Goal: Entertainment & Leisure: Browse casually

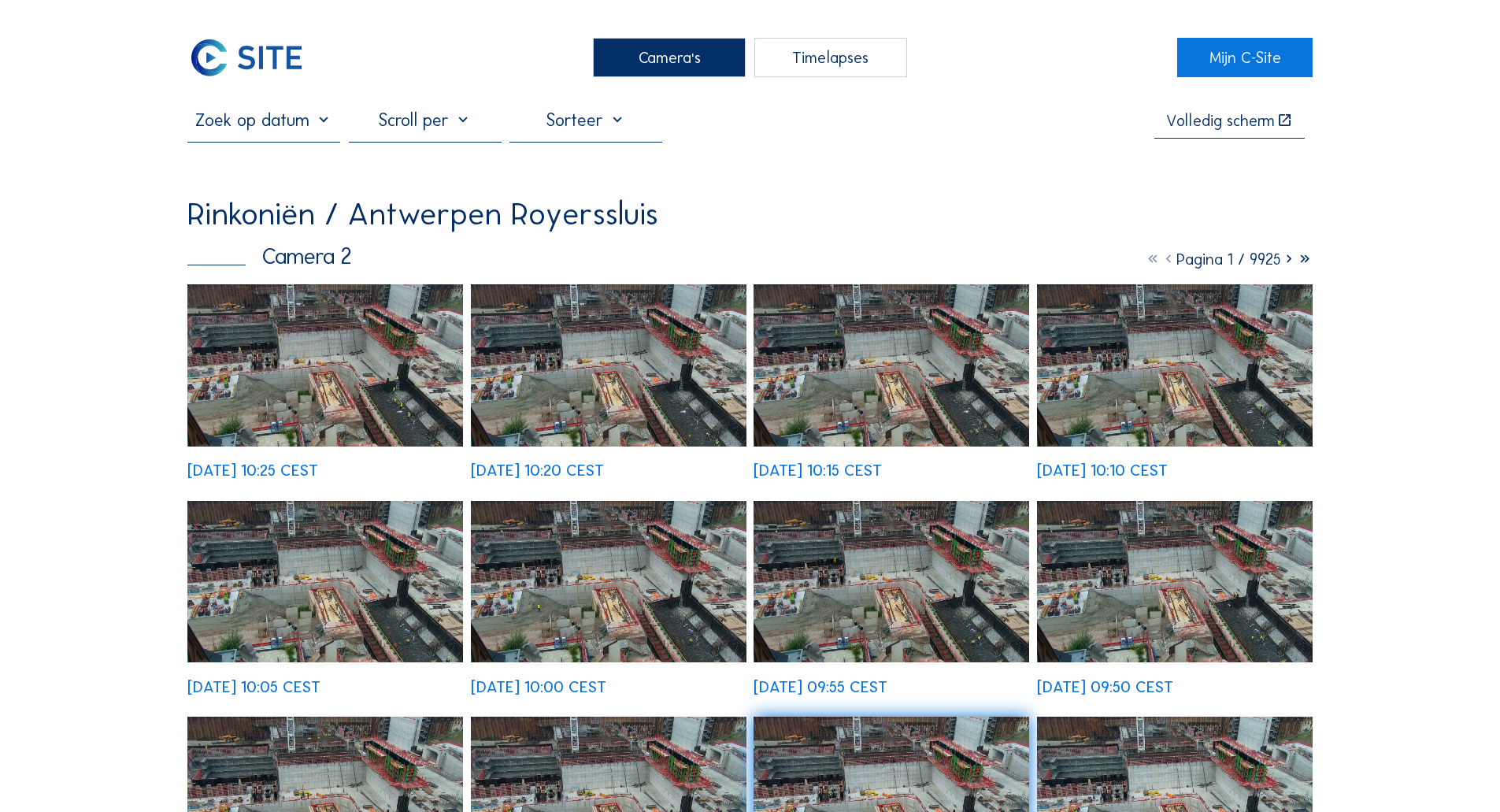
click at [615, 69] on div "Camera's" at bounding box center [669, 57] width 153 height 39
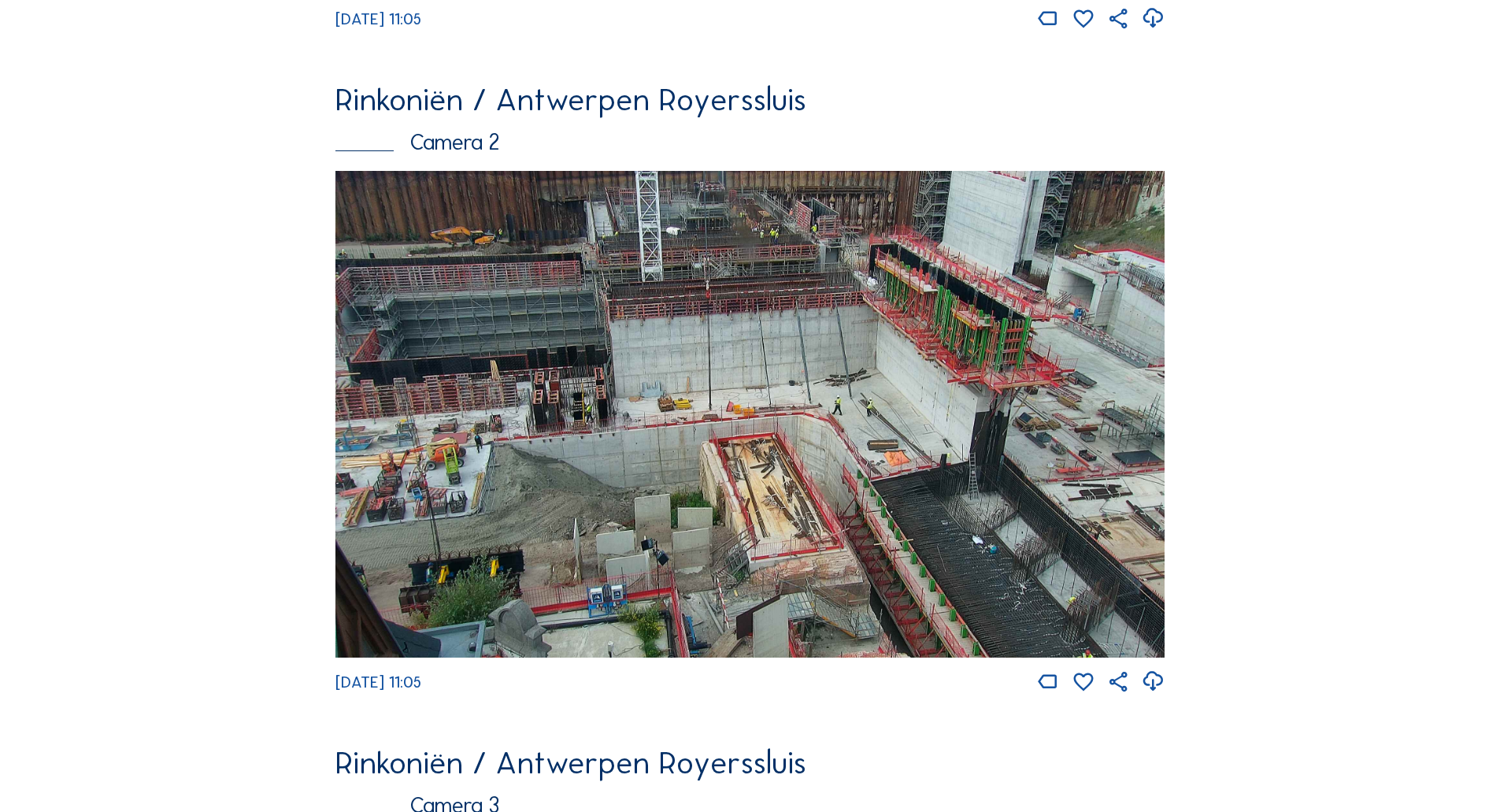
scroll to position [630, 0]
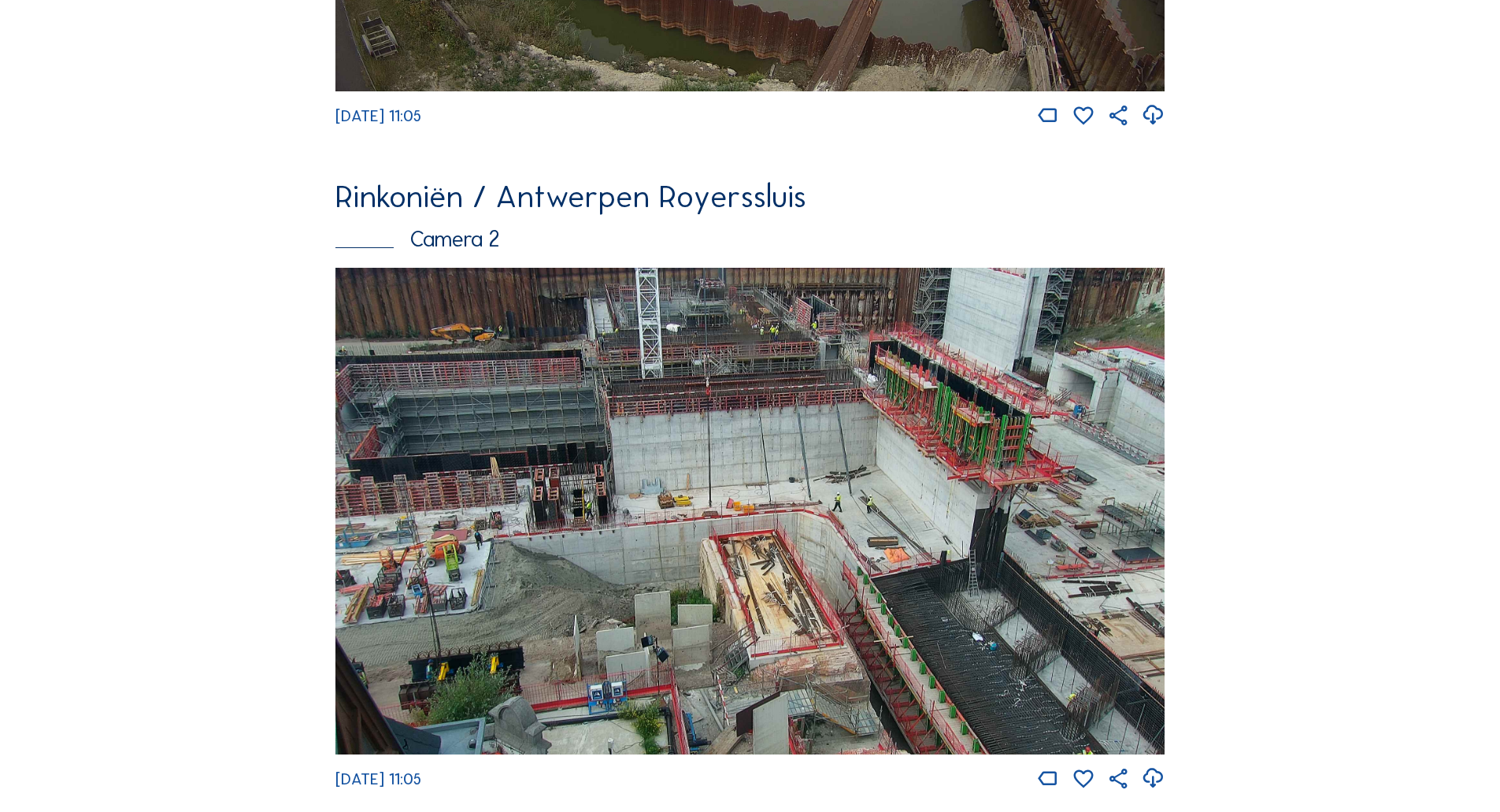
click at [632, 422] on img at bounding box center [750, 510] width 829 height 487
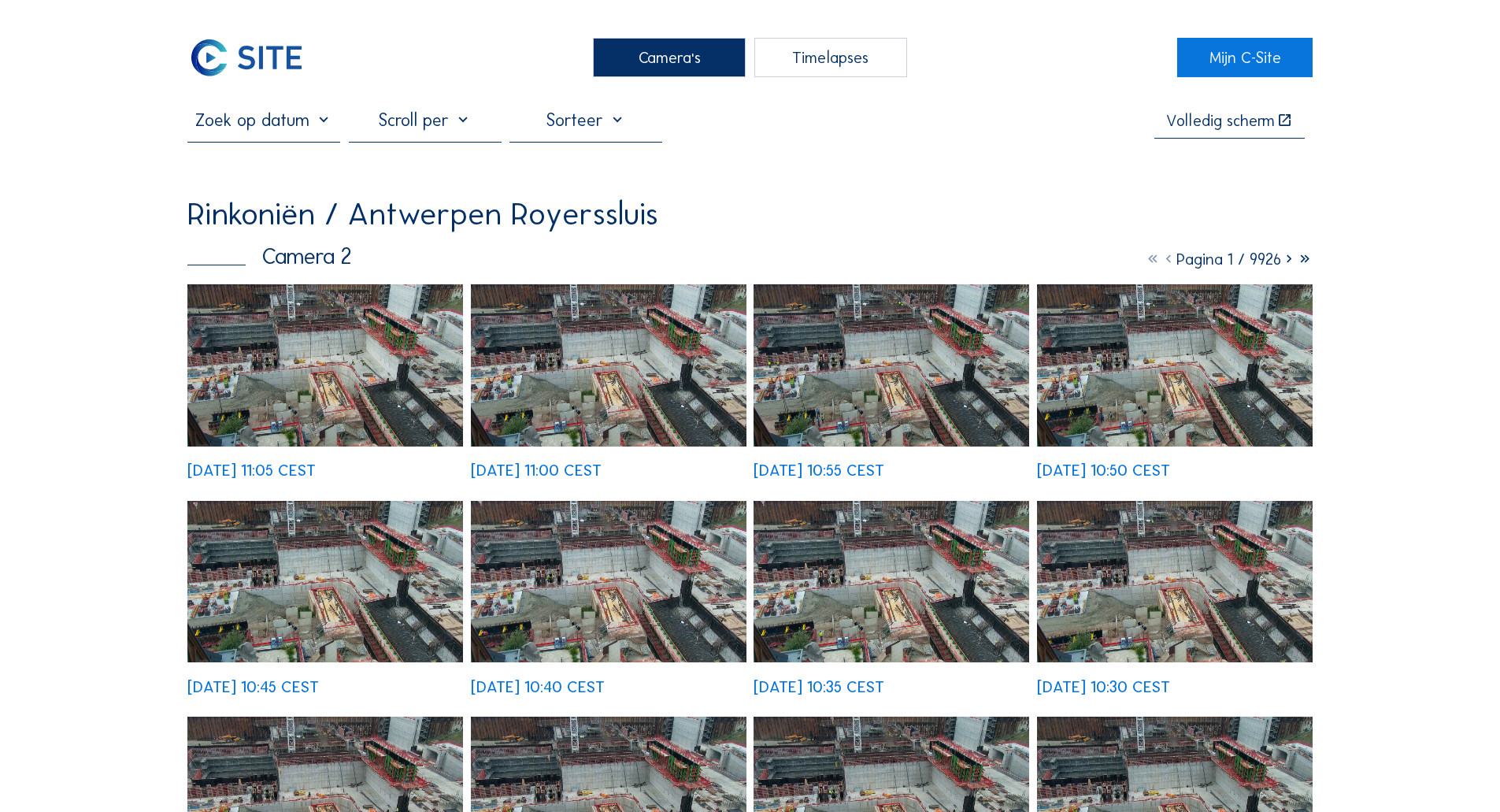
click at [326, 330] on img at bounding box center [325, 365] width 275 height 161
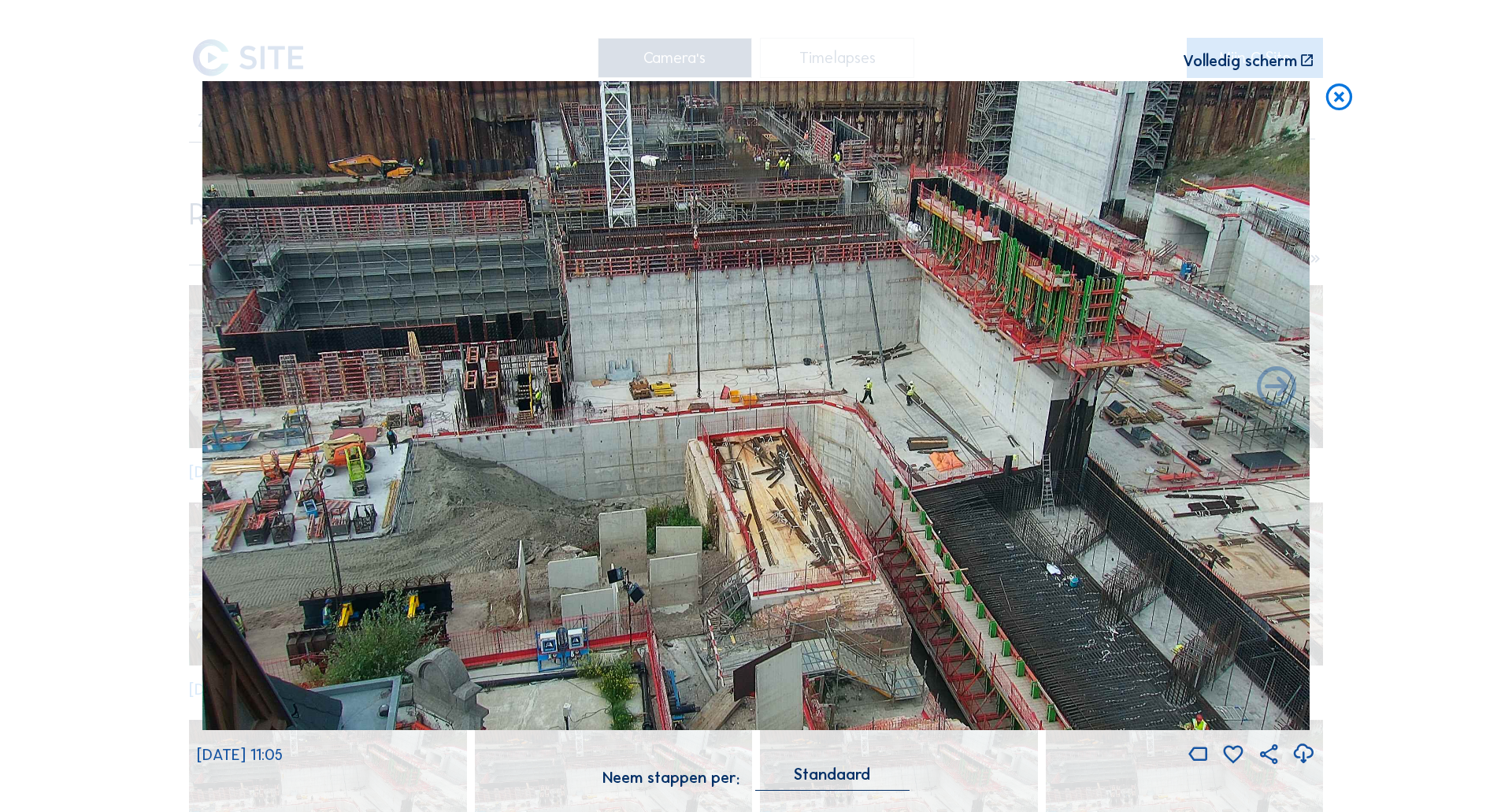
click at [1336, 98] on icon at bounding box center [1338, 97] width 32 height 33
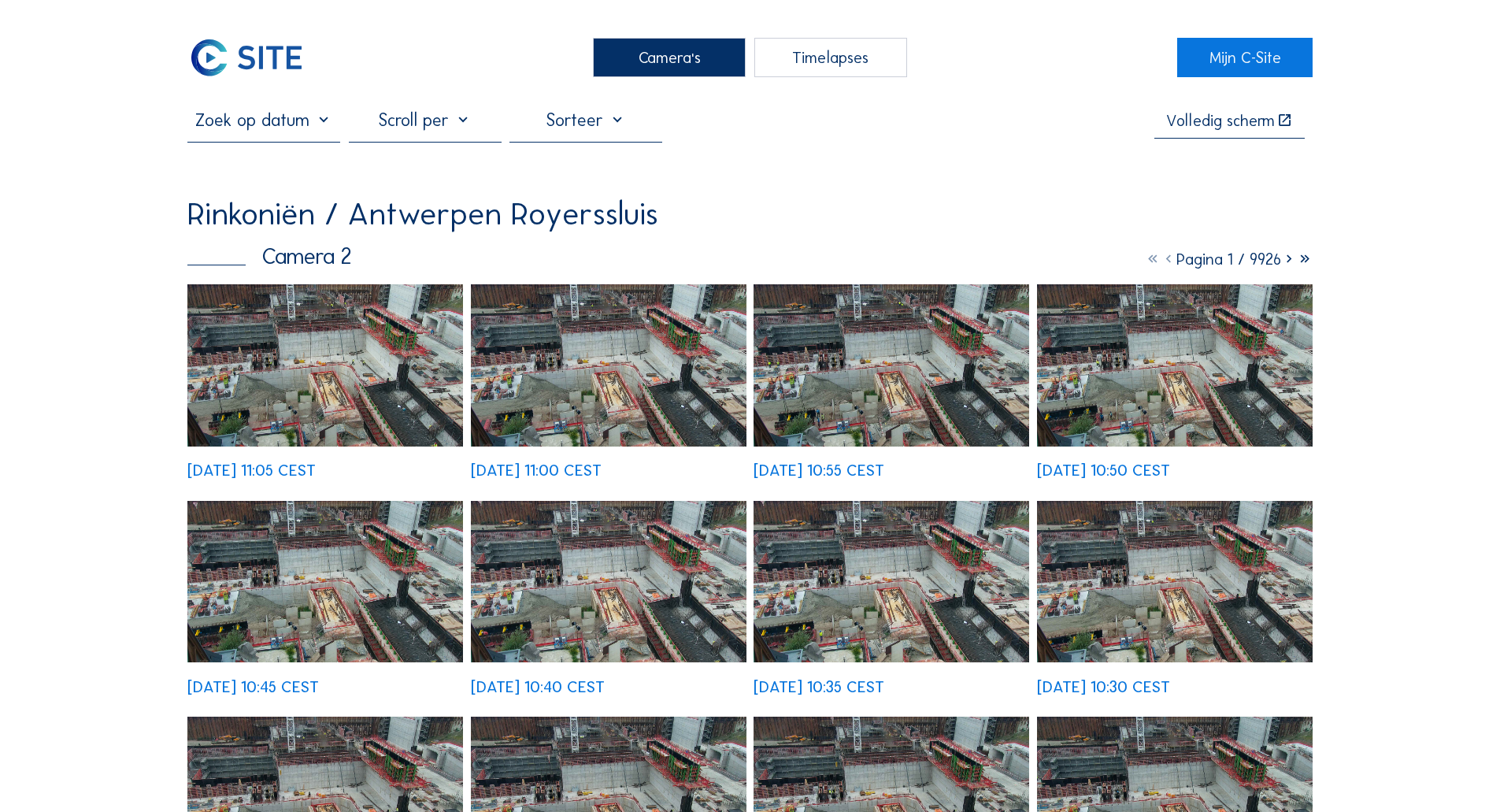
click at [646, 53] on div "Camera's" at bounding box center [669, 57] width 153 height 39
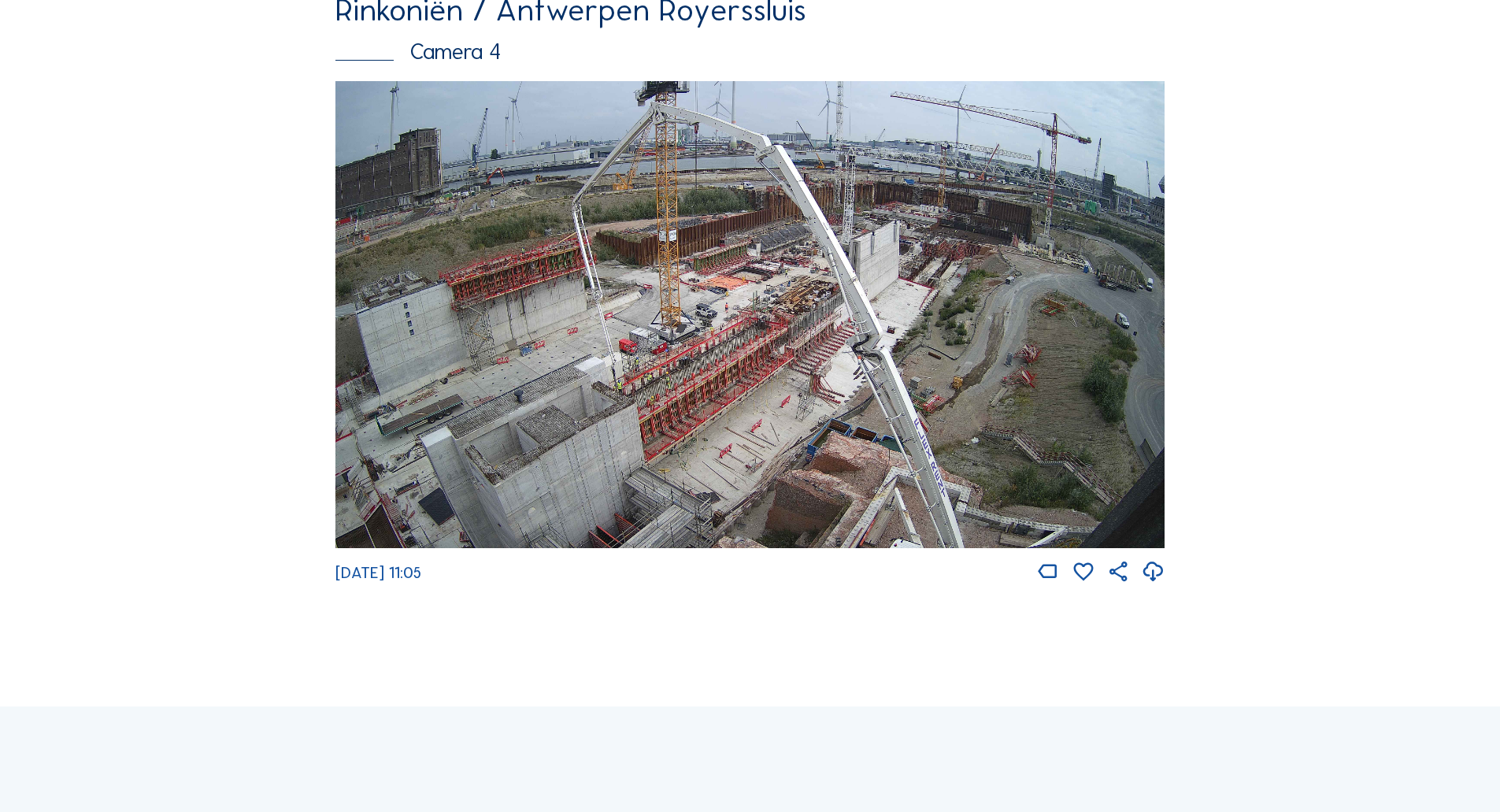
scroll to position [2126, 0]
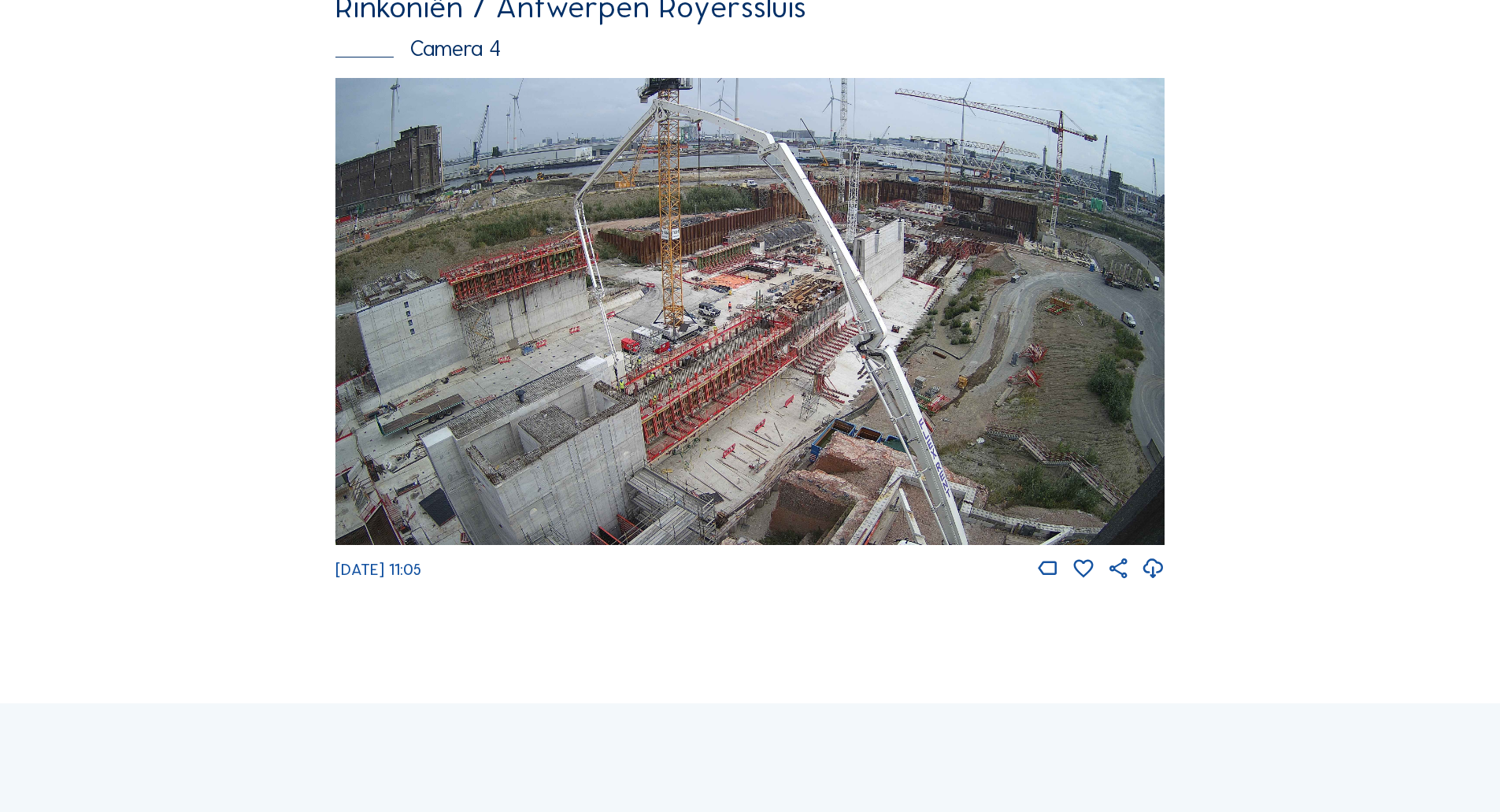
click at [756, 281] on img at bounding box center [750, 311] width 829 height 467
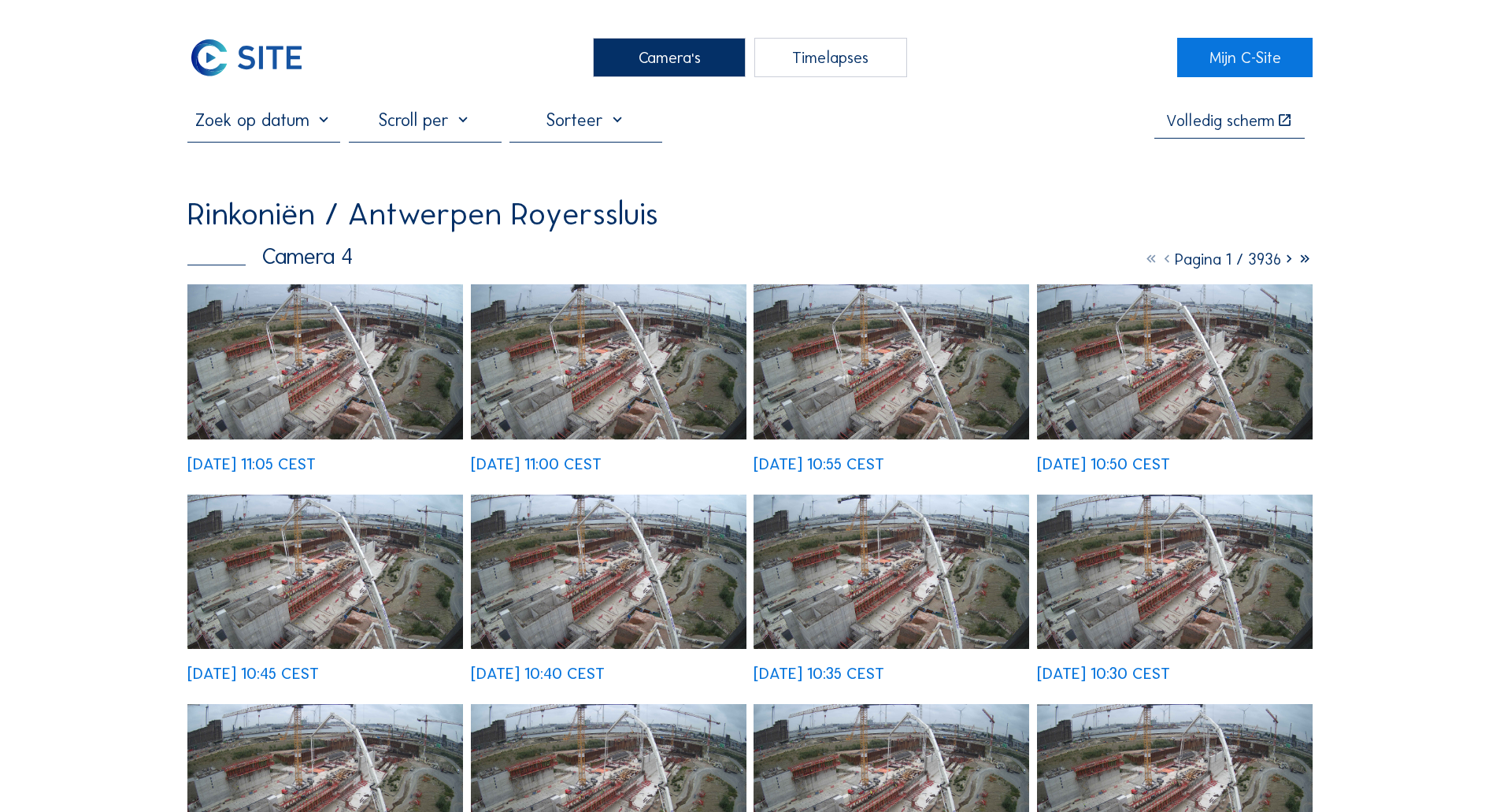
click at [315, 456] on div "[DATE] 11:05 CEST" at bounding box center [251, 464] width 129 height 15
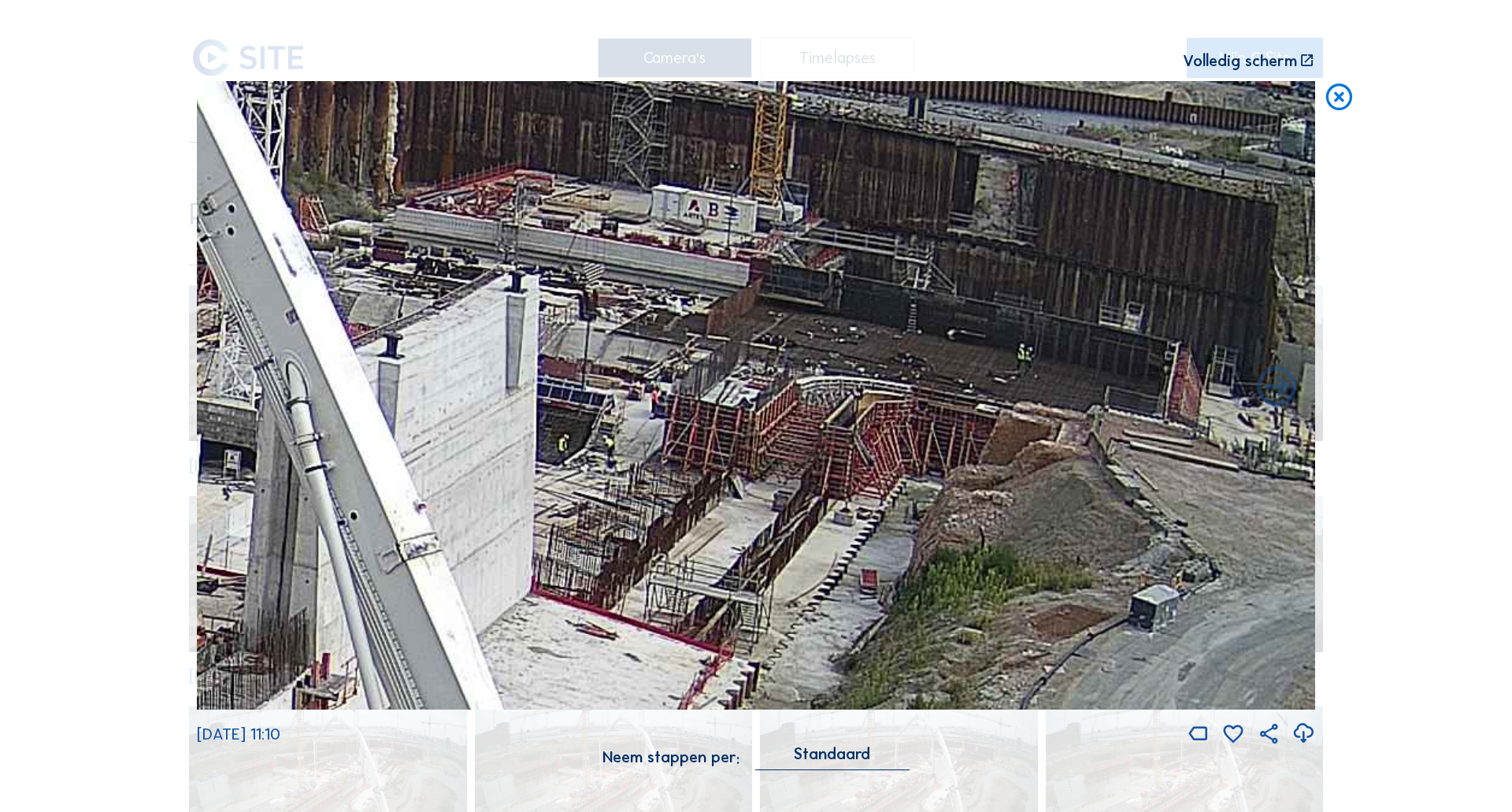
click at [1332, 95] on icon at bounding box center [1338, 97] width 32 height 33
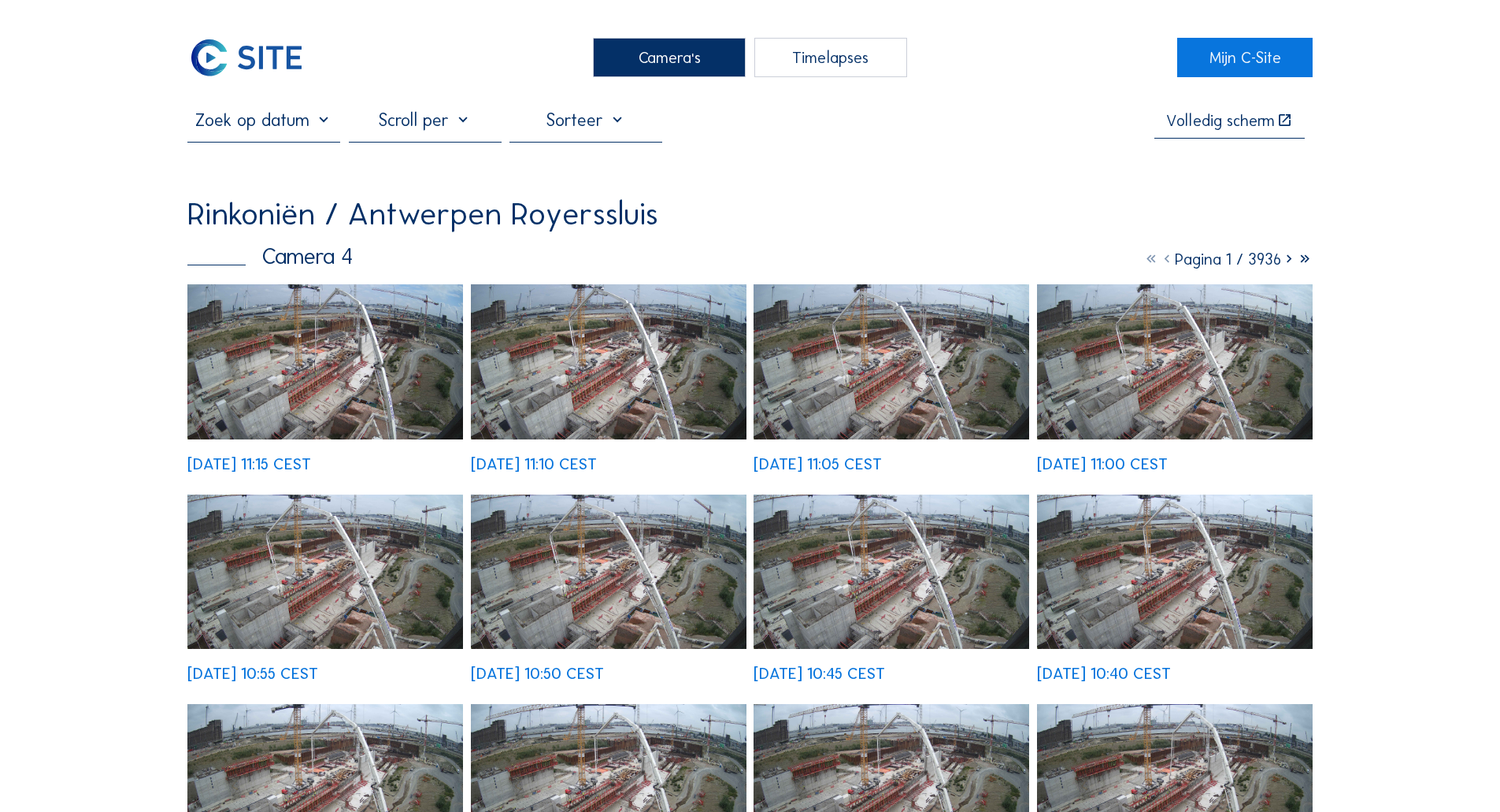
click at [374, 361] on img at bounding box center [325, 362] width 275 height 155
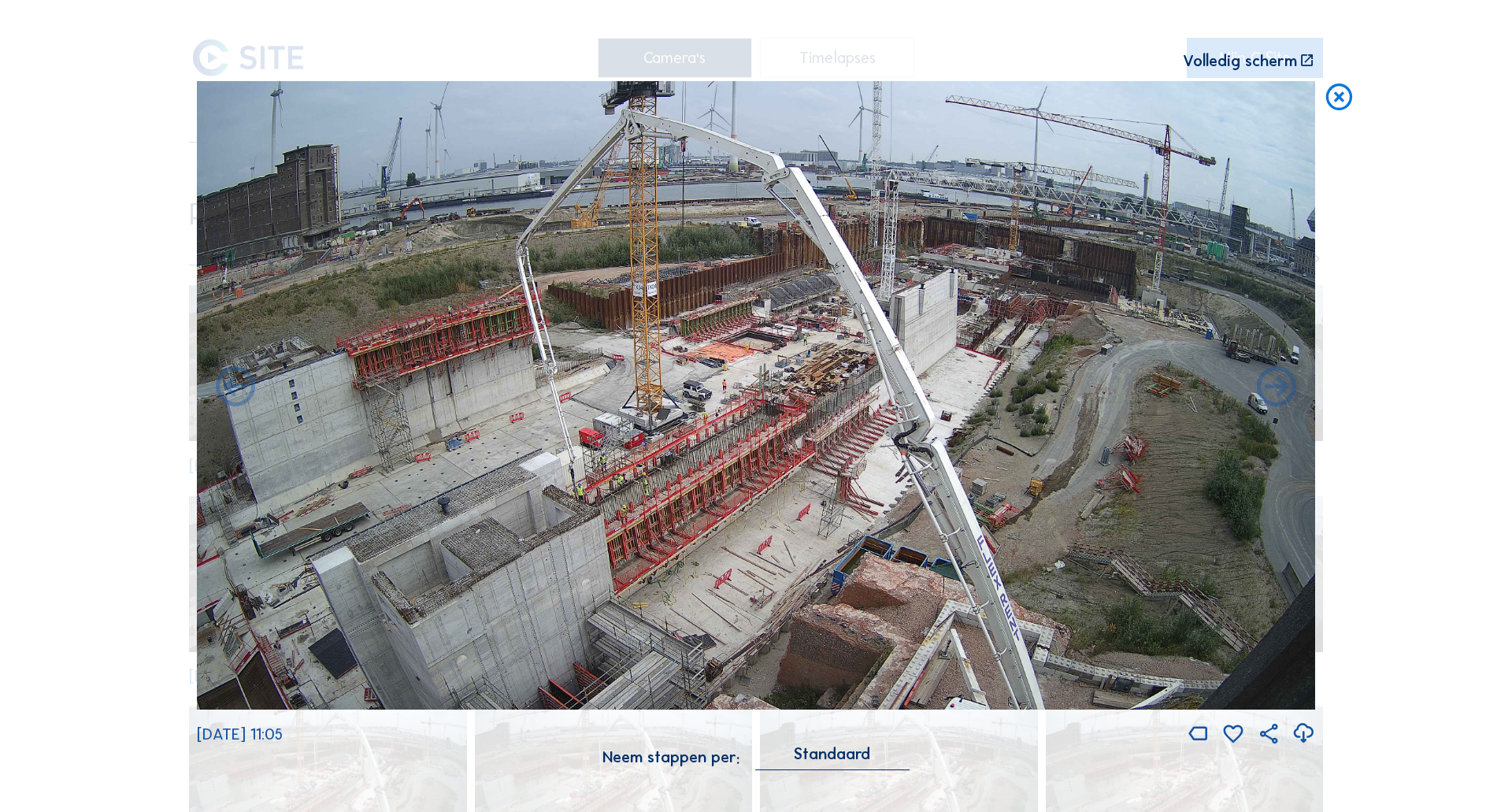
click at [1341, 99] on icon at bounding box center [1338, 97] width 32 height 33
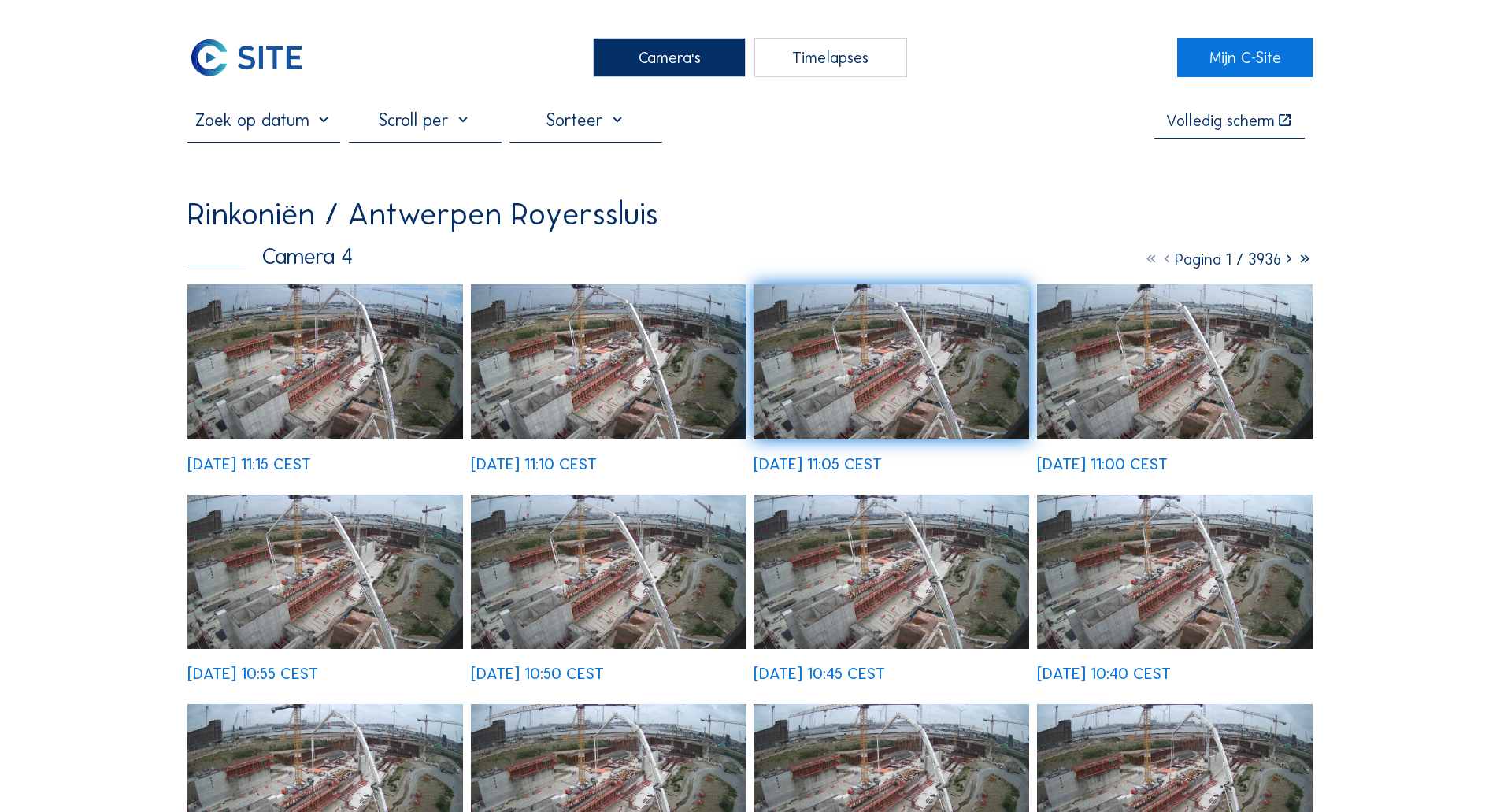
click at [660, 62] on div "Camera's" at bounding box center [669, 57] width 153 height 39
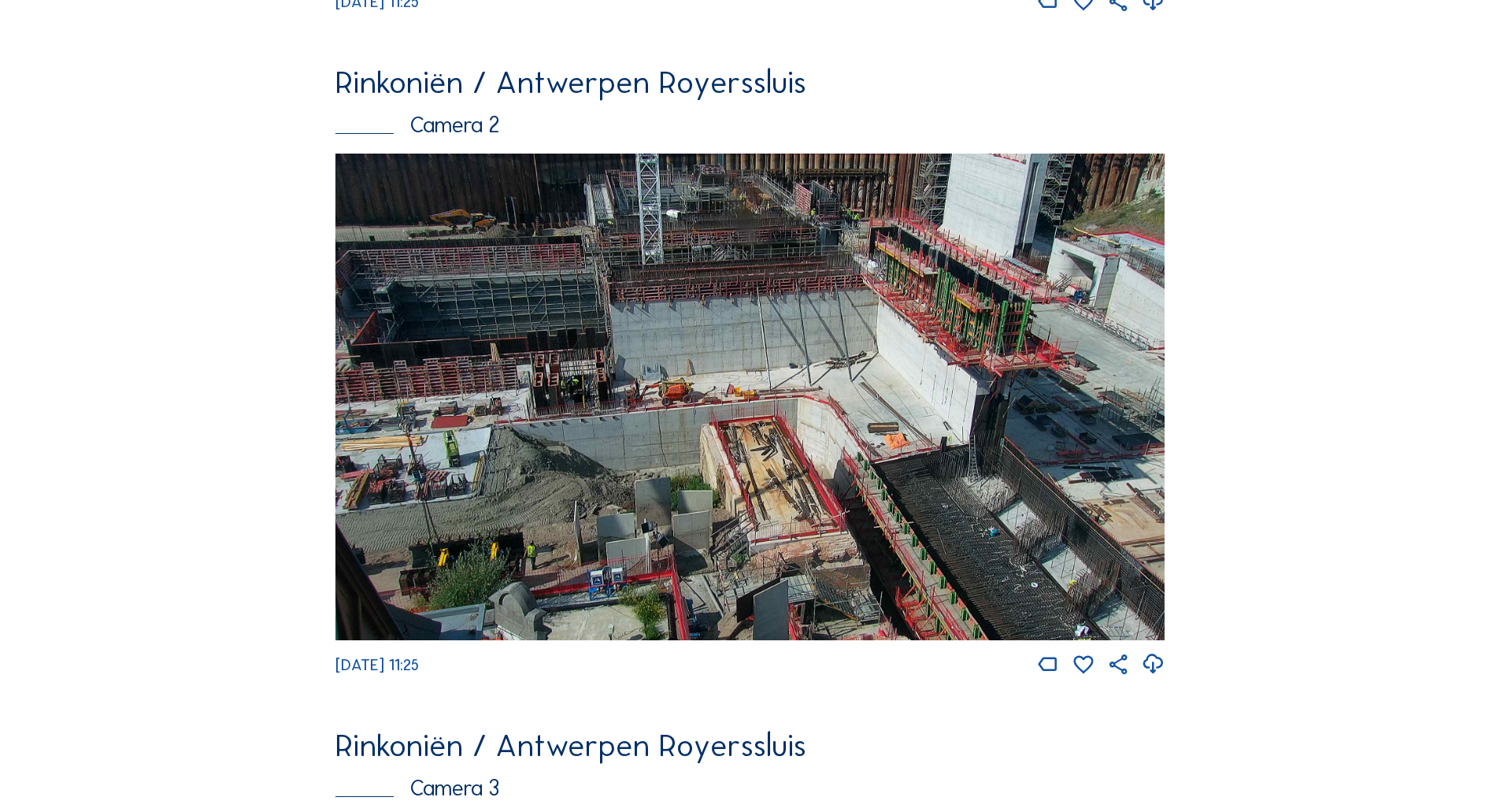
scroll to position [787, 0]
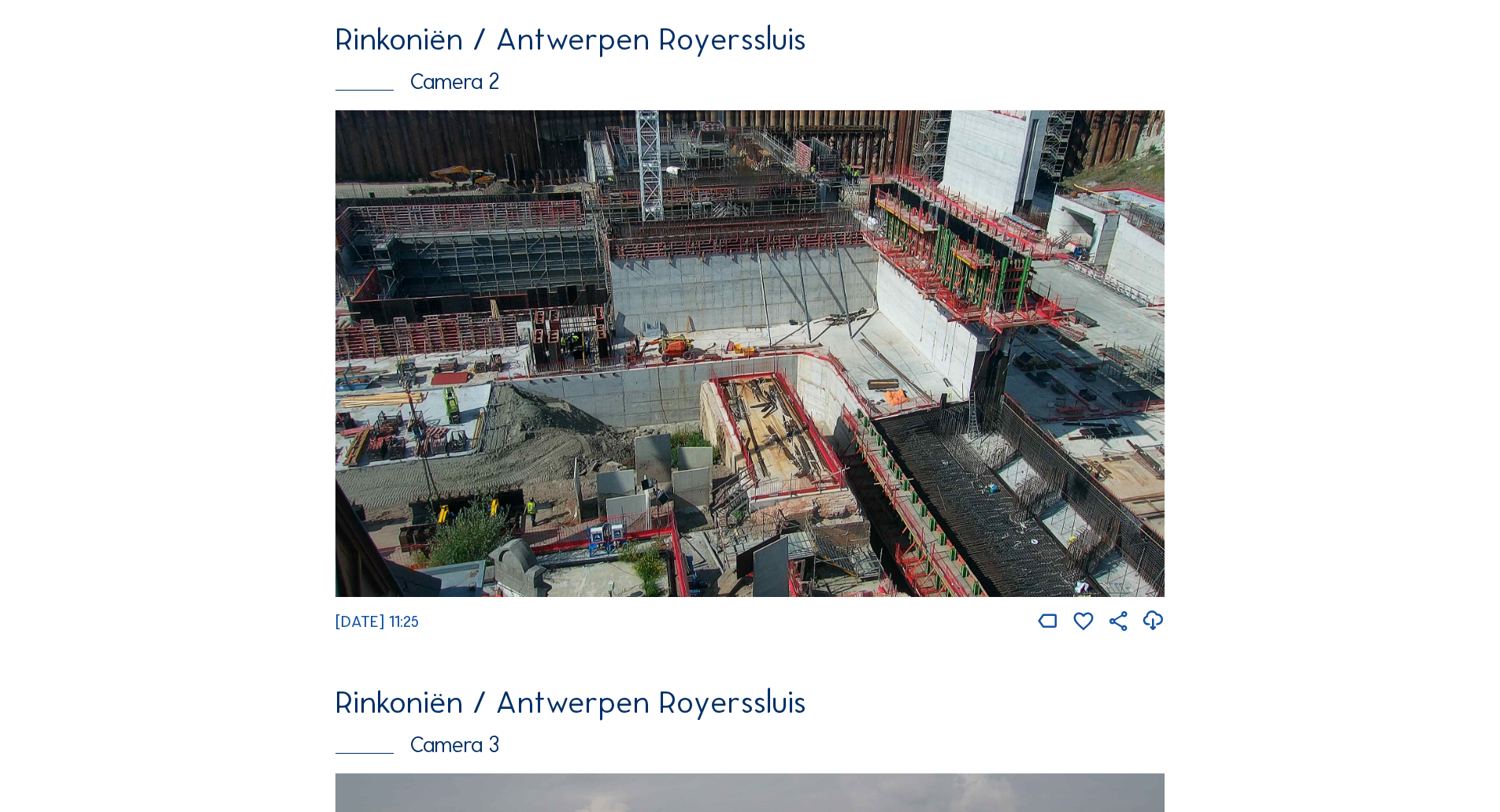
click at [984, 515] on img at bounding box center [750, 353] width 829 height 487
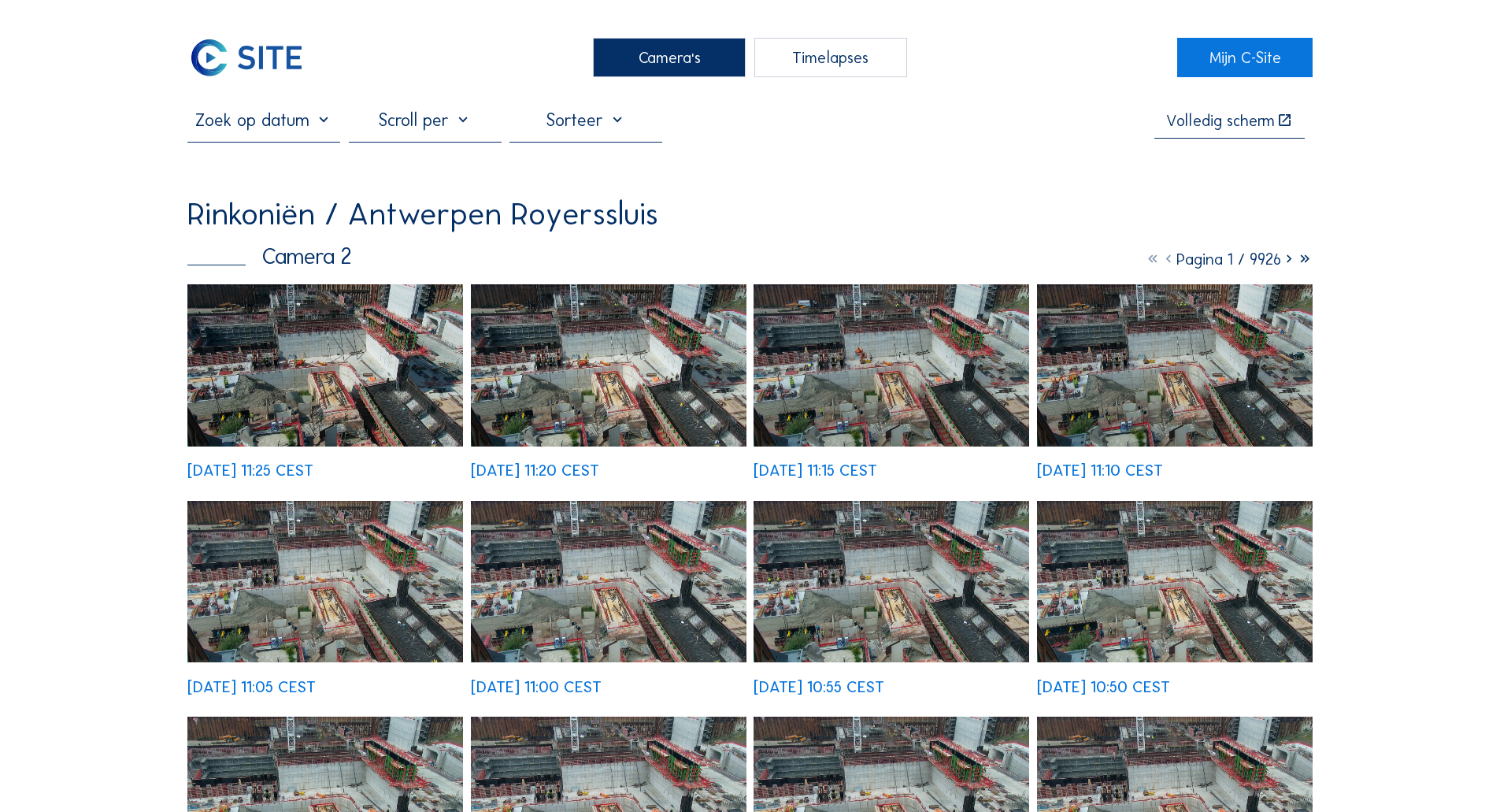
click at [295, 345] on img at bounding box center [325, 365] width 275 height 161
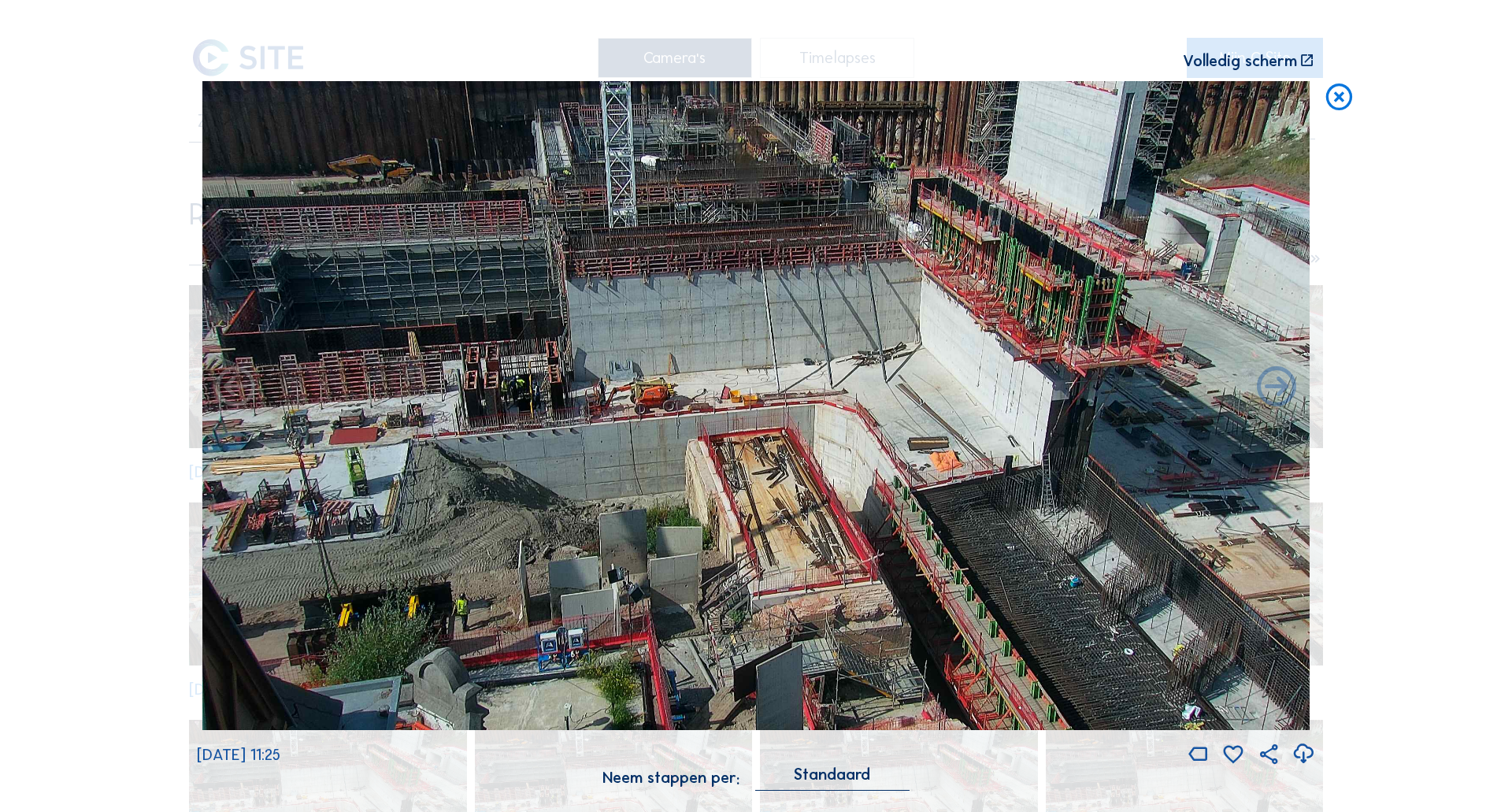
click at [1329, 101] on icon at bounding box center [1338, 97] width 32 height 33
